Goal: Information Seeking & Learning: Learn about a topic

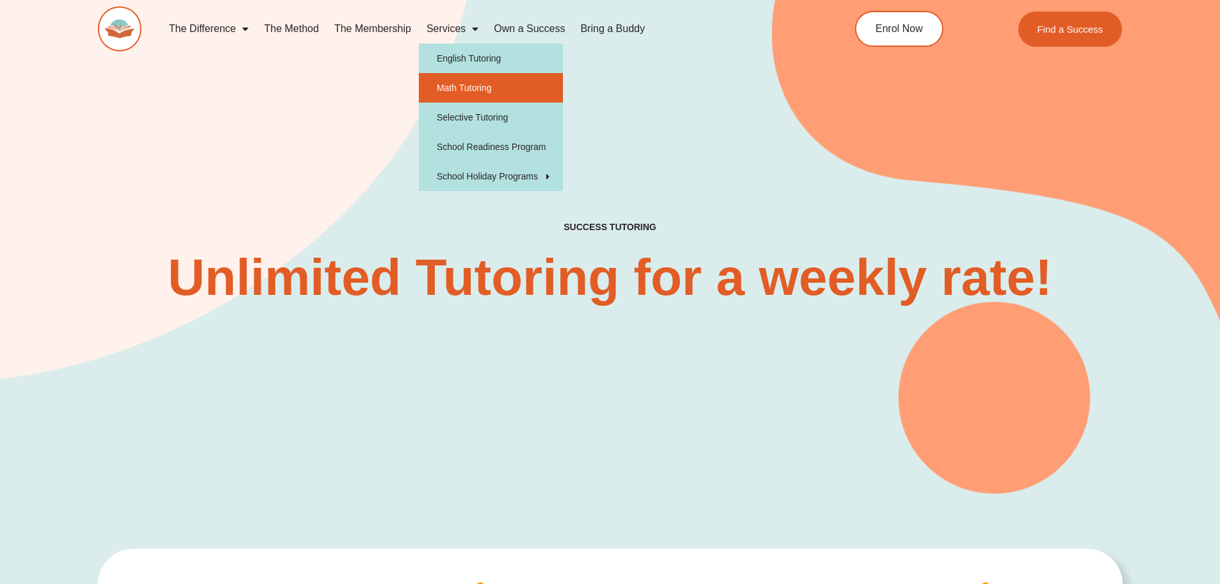
click at [455, 84] on link "Math Tutoring" at bounding box center [491, 87] width 144 height 29
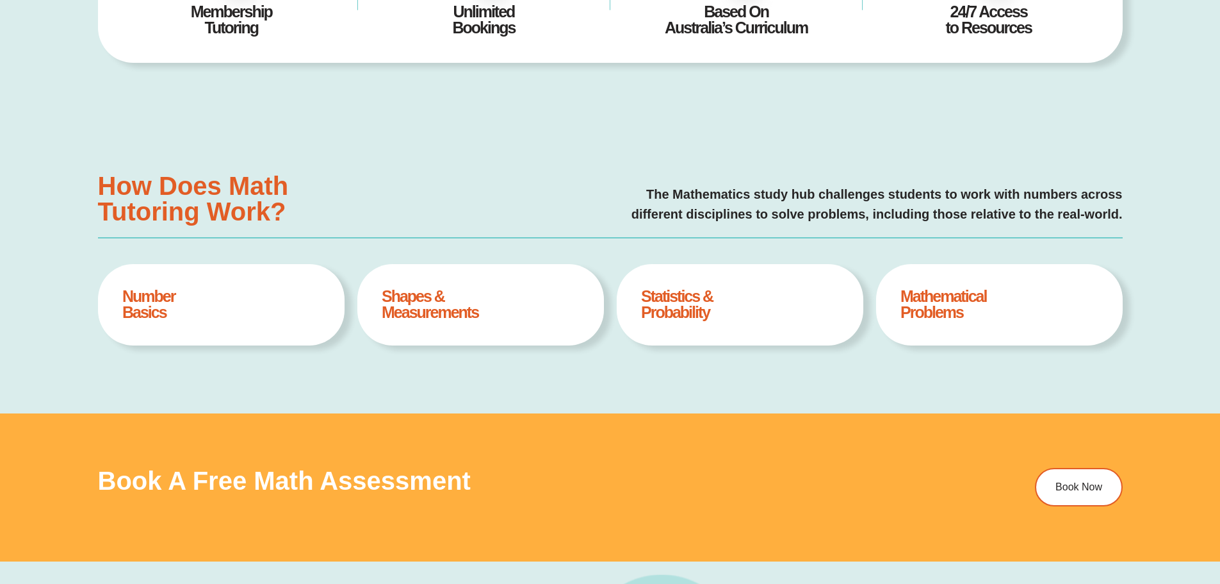
type input "*"
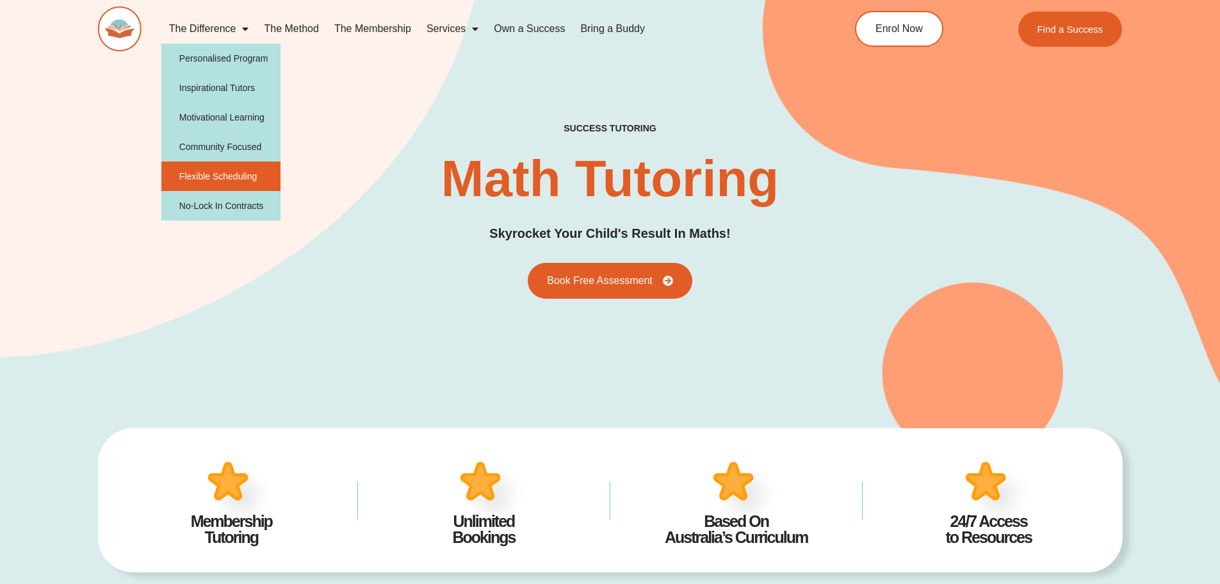
click at [223, 185] on link "Flexible Scheduling" at bounding box center [221, 175] width 120 height 29
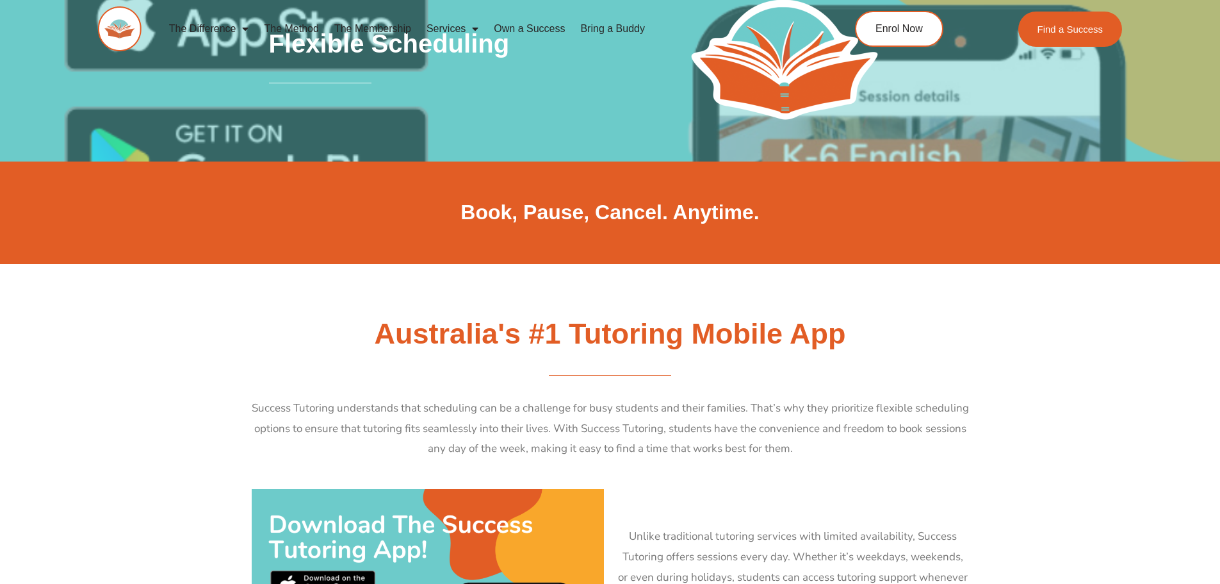
click at [208, 26] on link "The Difference" at bounding box center [208, 28] width 95 height 29
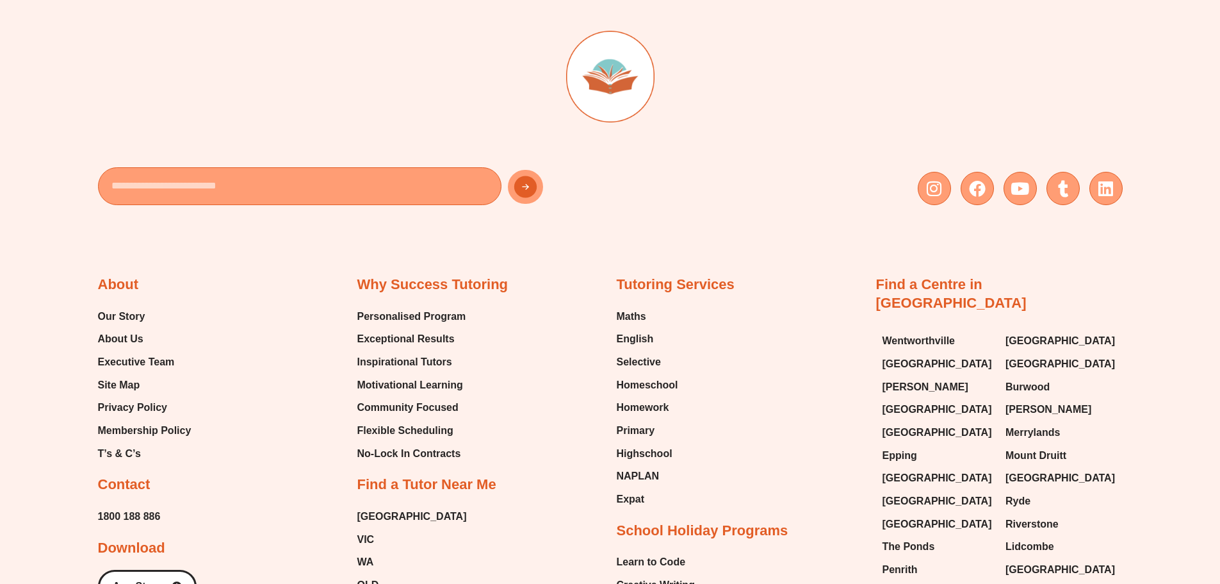
scroll to position [3780, 0]
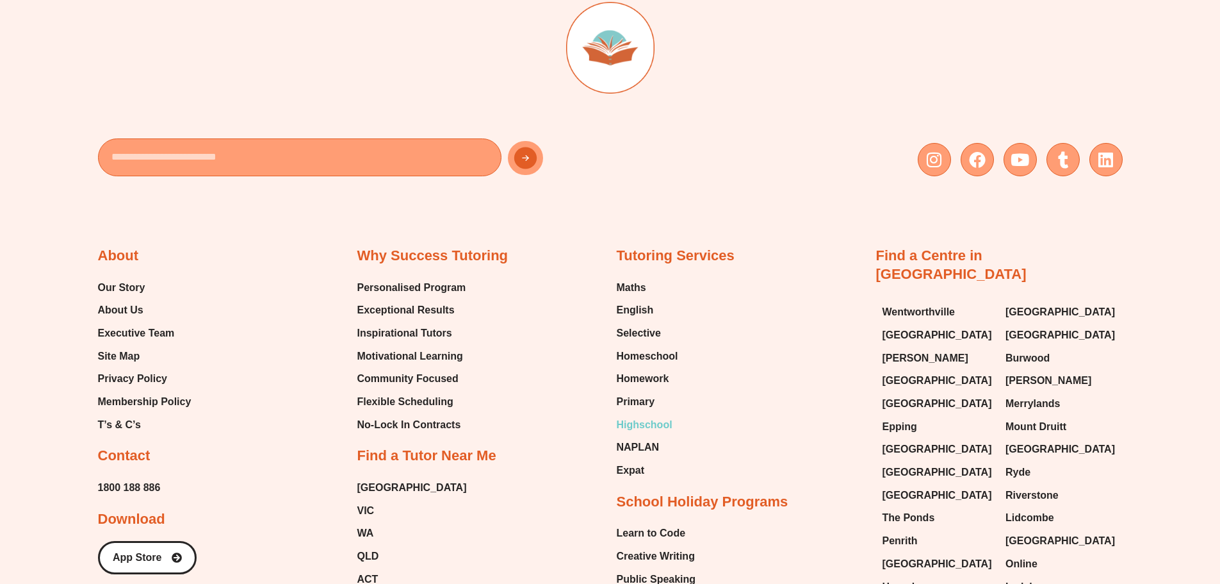
click at [628, 429] on span "Highschool" at bounding box center [645, 424] width 56 height 19
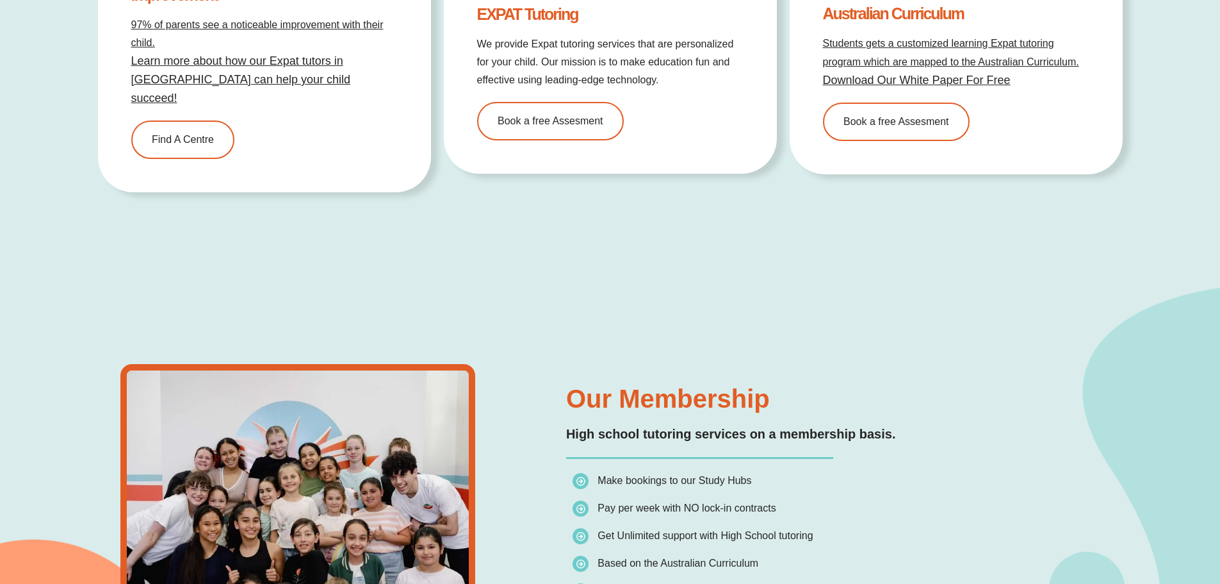
scroll to position [4096, 0]
